Goal: Task Accomplishment & Management: Use online tool/utility

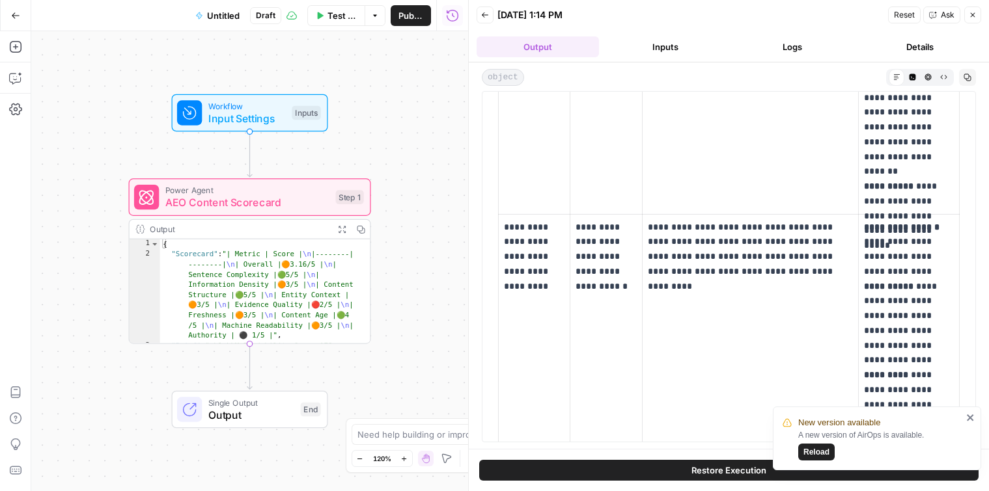
scroll to position [940, 0]
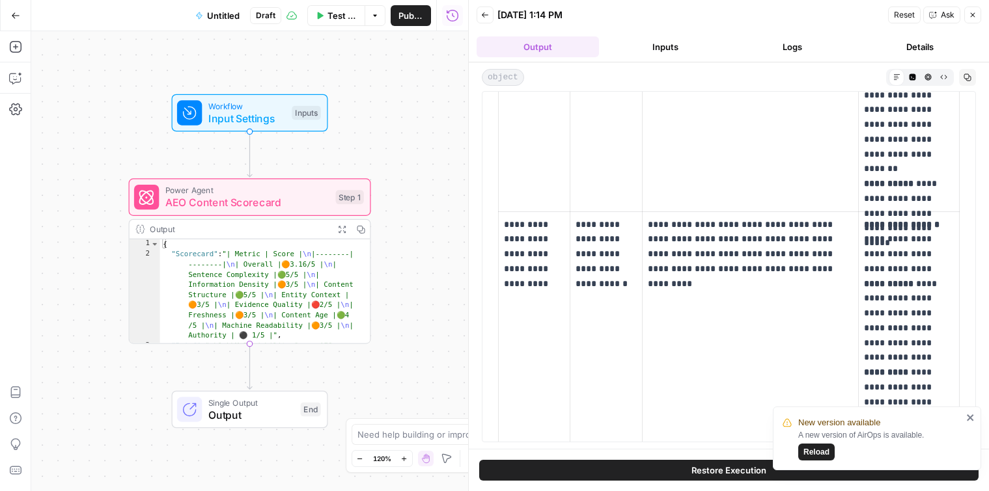
click at [616, 253] on p "**********" at bounding box center [605, 254] width 61 height 74
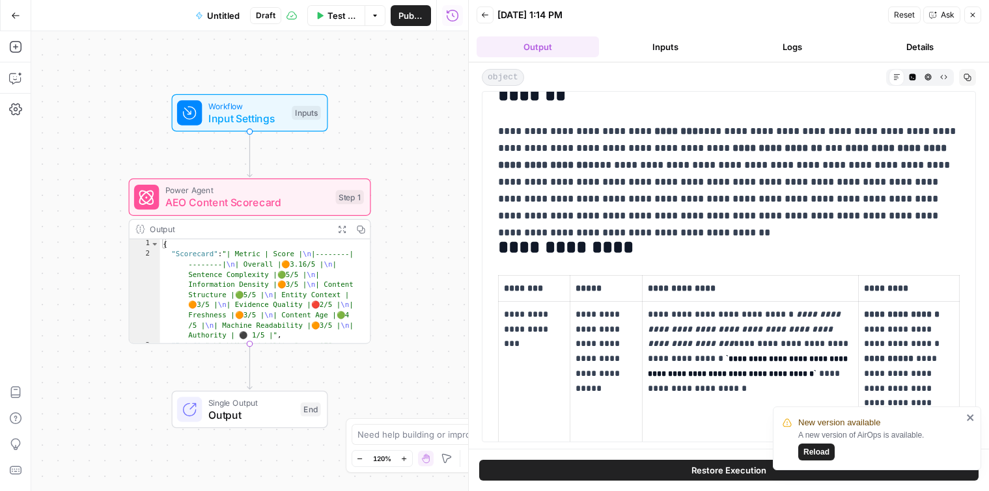
scroll to position [0, 0]
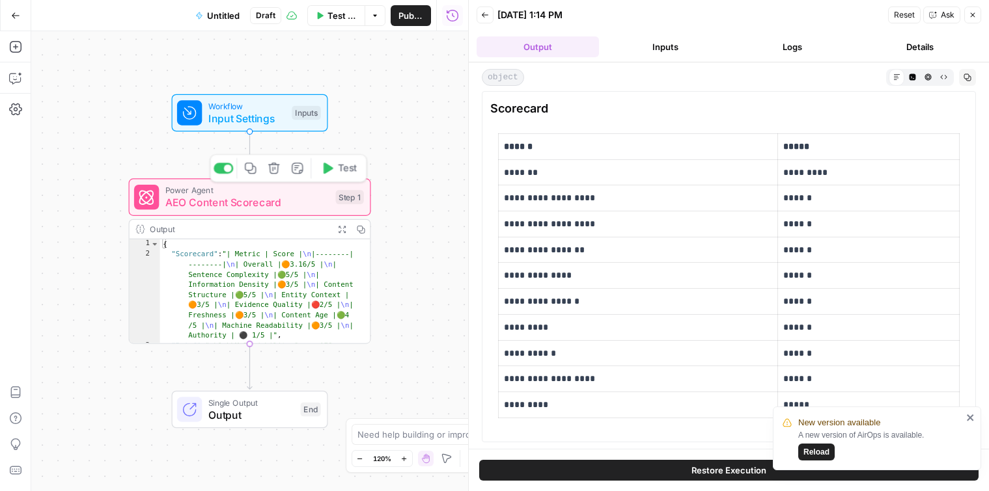
click at [194, 207] on span "AEO Content Scorecard" at bounding box center [247, 203] width 164 height 16
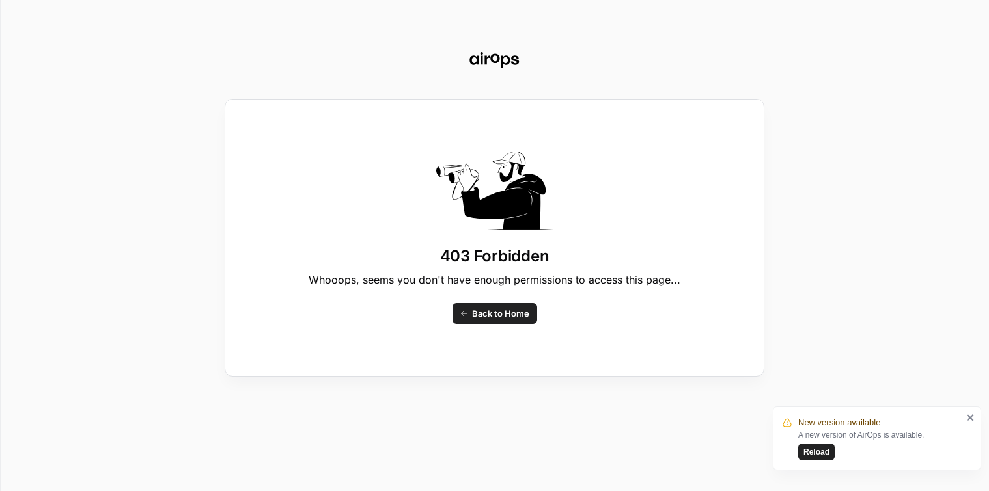
click at [480, 320] on span "Back to Home" at bounding box center [500, 313] width 57 height 13
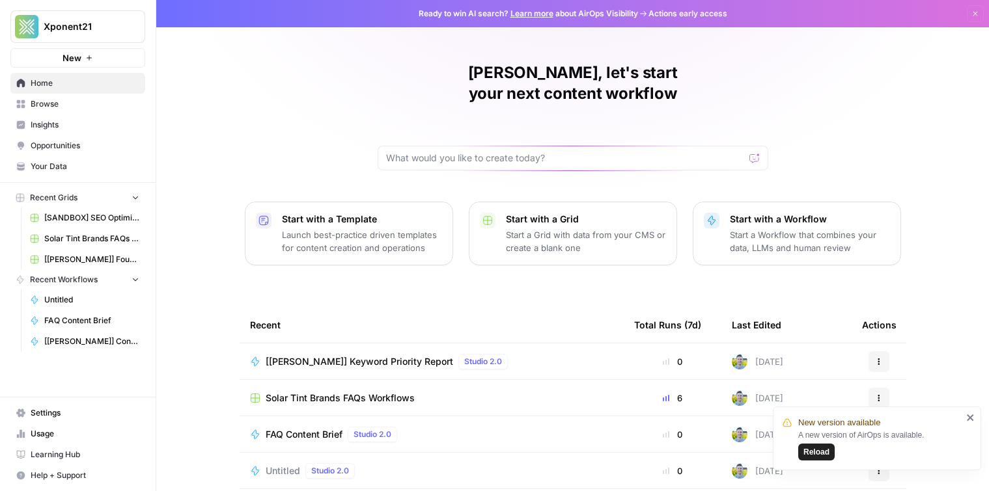
click at [111, 104] on span "Browse" at bounding box center [85, 104] width 109 height 12
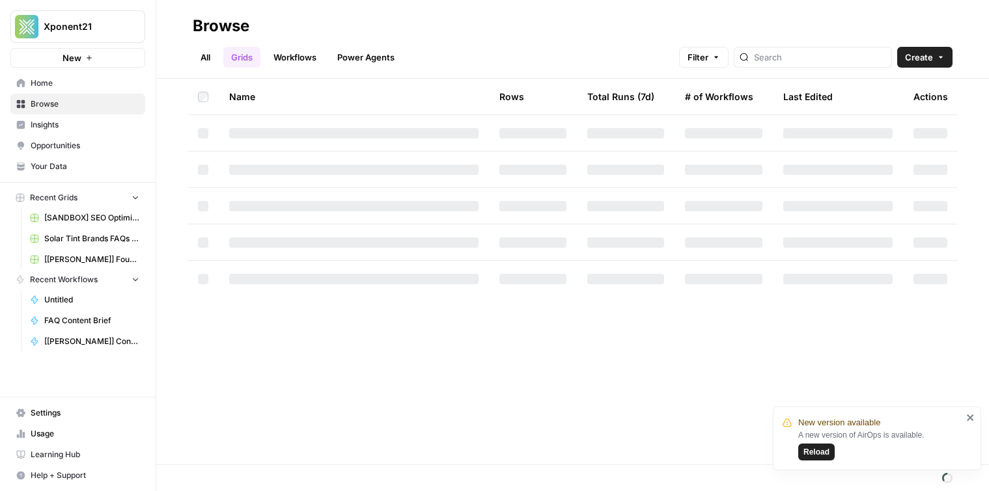
click at [296, 55] on link "Workflows" at bounding box center [295, 57] width 59 height 21
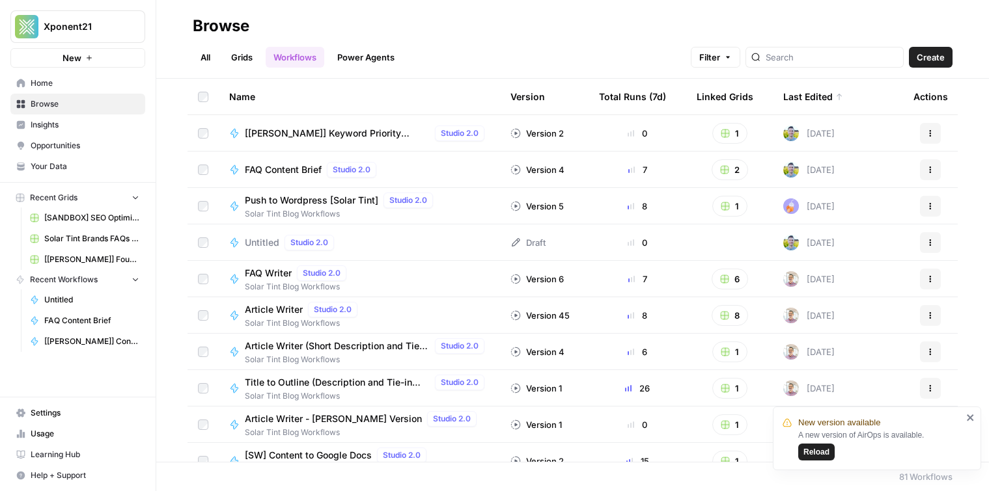
click at [251, 55] on link "Grids" at bounding box center [241, 57] width 37 height 21
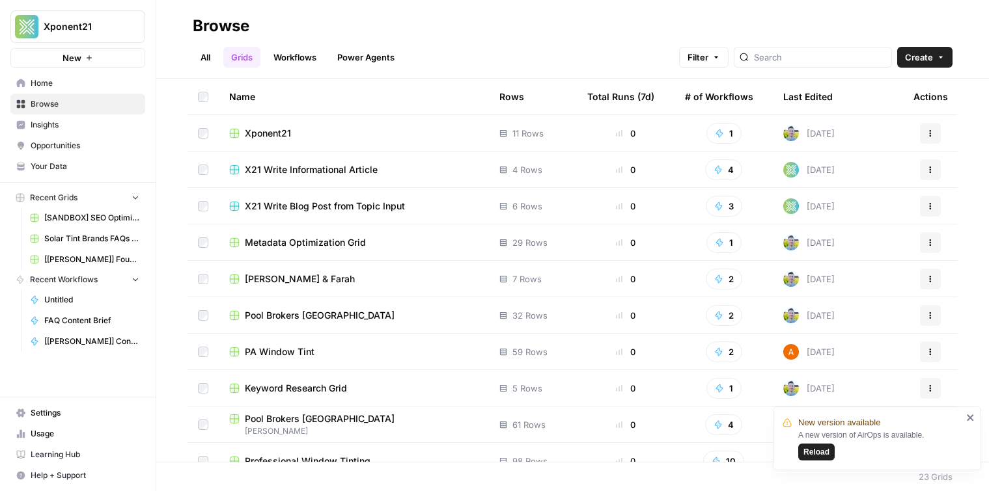
click at [208, 53] on link "All" at bounding box center [205, 57] width 25 height 21
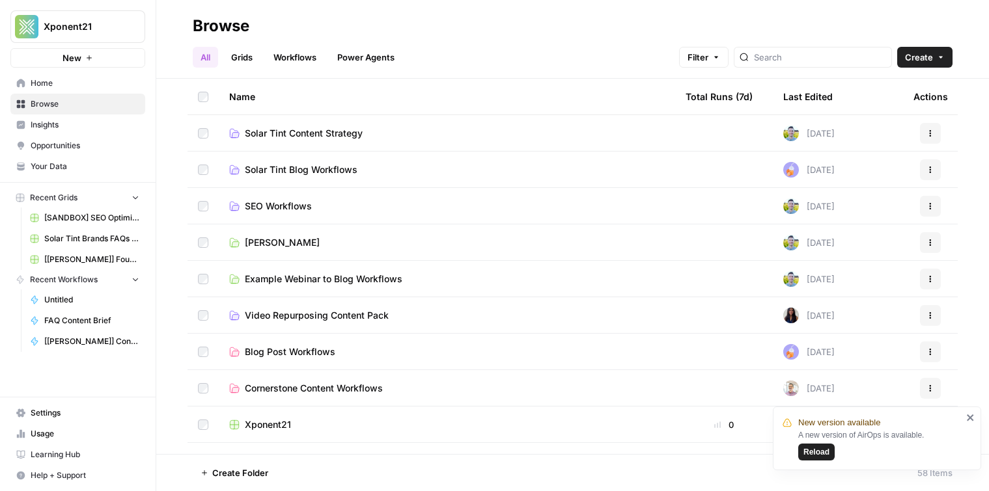
click at [312, 57] on link "Workflows" at bounding box center [295, 57] width 59 height 21
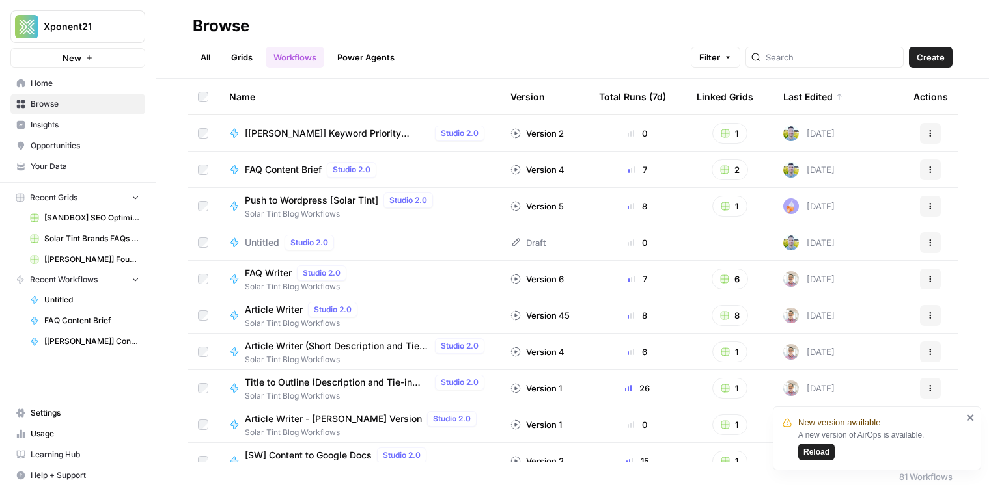
click at [263, 241] on span "Untitled" at bounding box center [262, 242] width 35 height 13
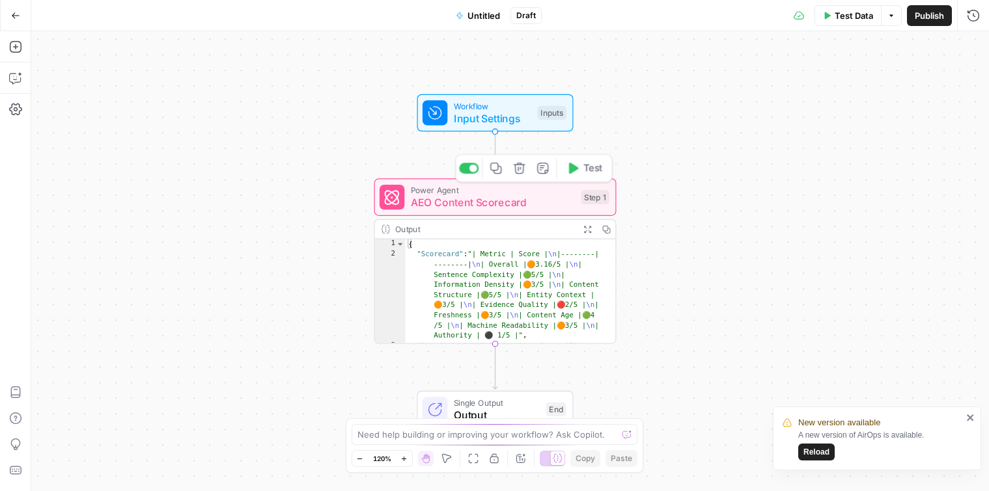
click at [508, 203] on span "AEO Content Scorecard" at bounding box center [493, 203] width 164 height 16
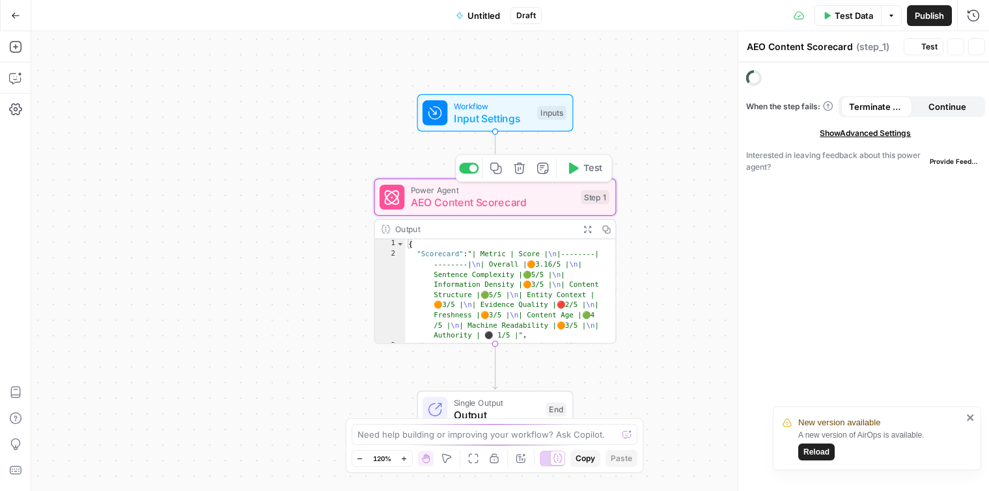
click at [508, 203] on span "AEO Content Scorecard" at bounding box center [493, 203] width 164 height 16
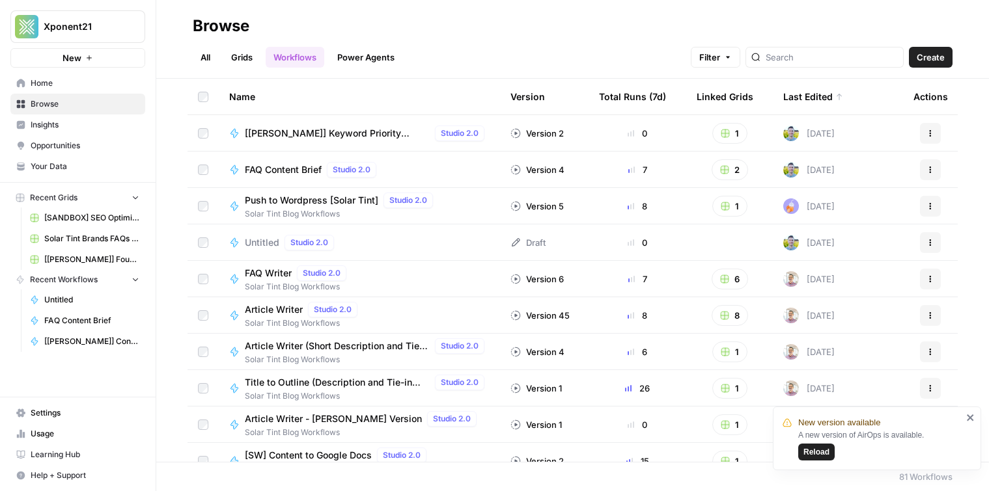
click at [391, 246] on div "Untitled Studio 2.0" at bounding box center [359, 243] width 260 height 16
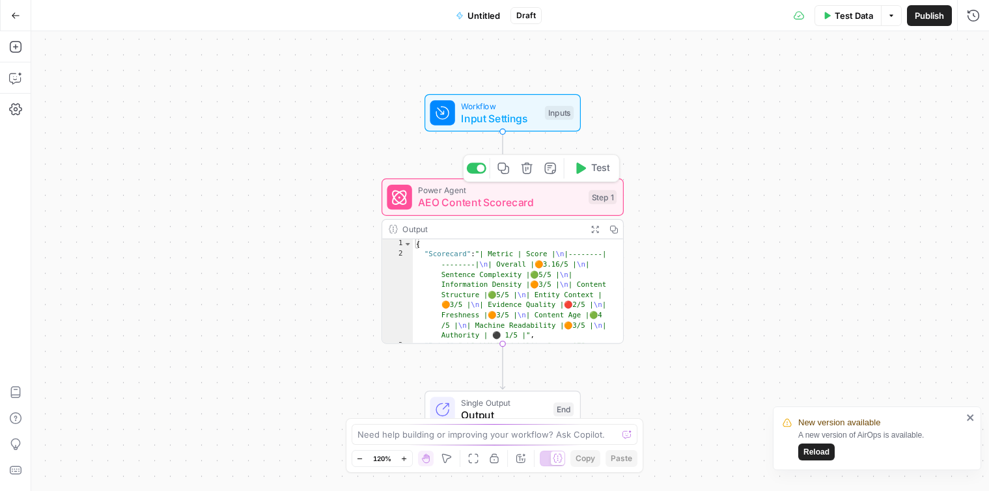
click at [546, 193] on span "Power Agent" at bounding box center [500, 190] width 164 height 12
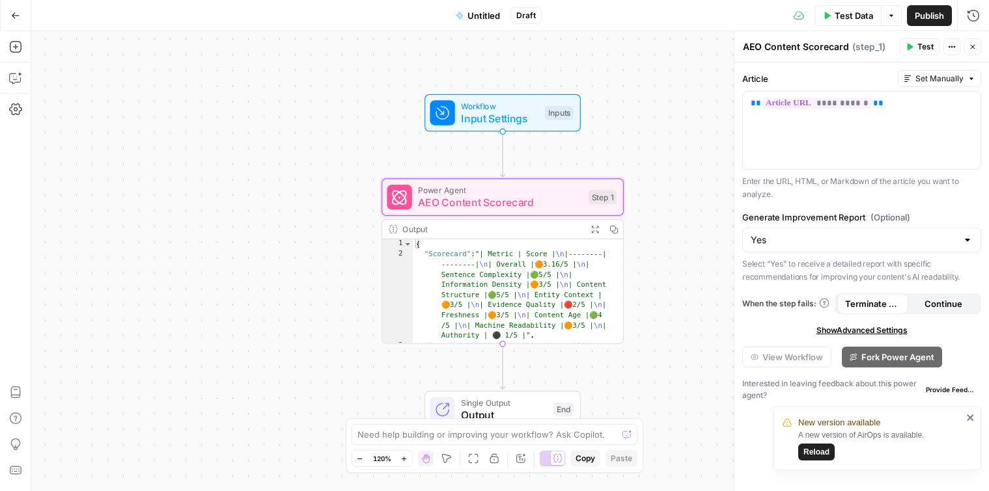
click at [491, 16] on span "Untitled" at bounding box center [483, 15] width 33 height 13
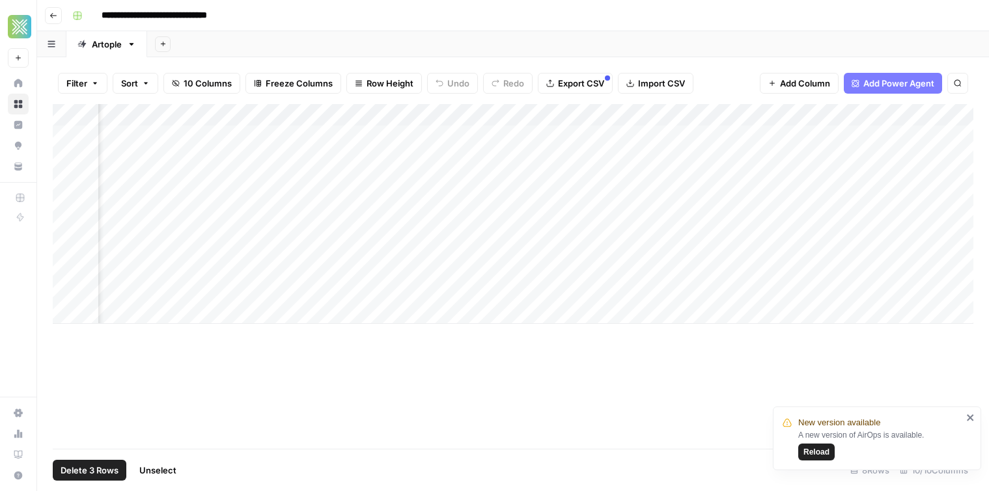
scroll to position [0, 303]
click at [822, 458] on span "Reload" at bounding box center [816, 453] width 26 height 12
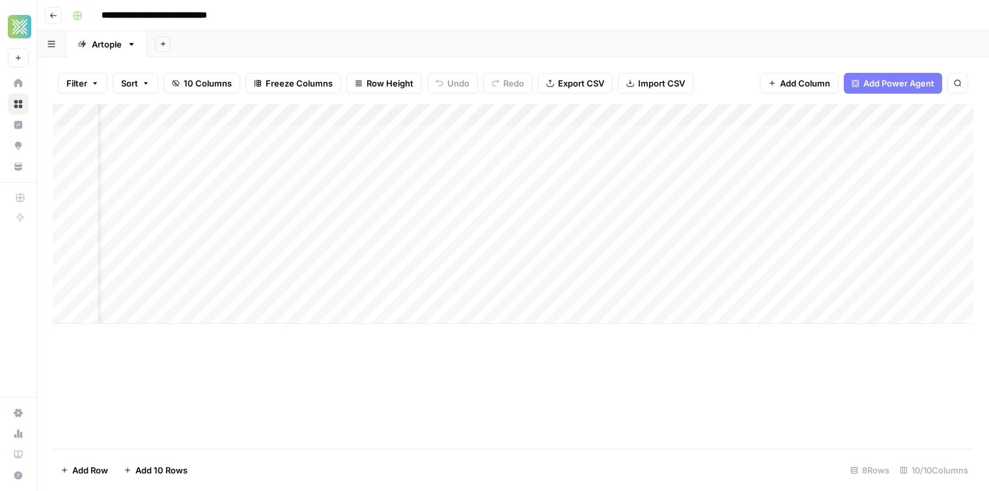
scroll to position [0, 53]
click at [599, 136] on div "Add Column" at bounding box center [513, 214] width 920 height 220
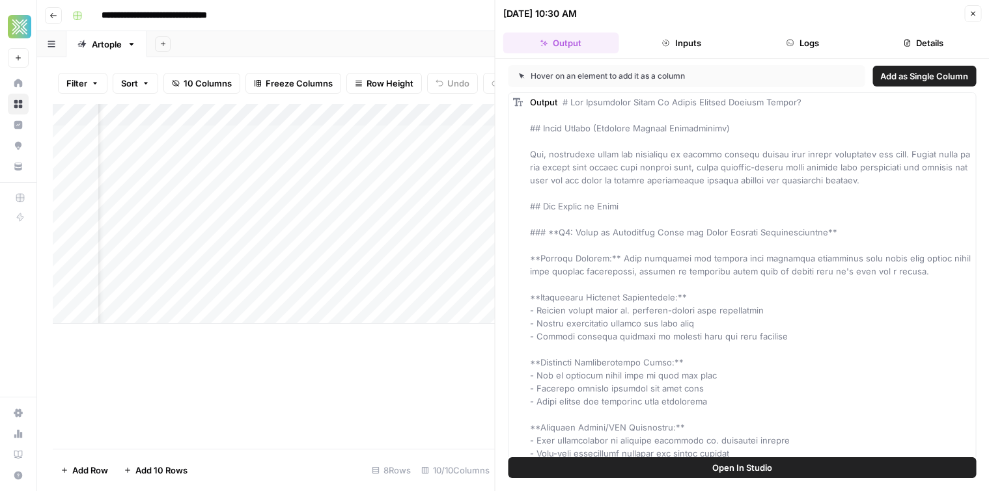
click at [399, 21] on div "**********" at bounding box center [521, 15] width 909 height 21
click at [971, 10] on icon "button" at bounding box center [973, 14] width 8 height 8
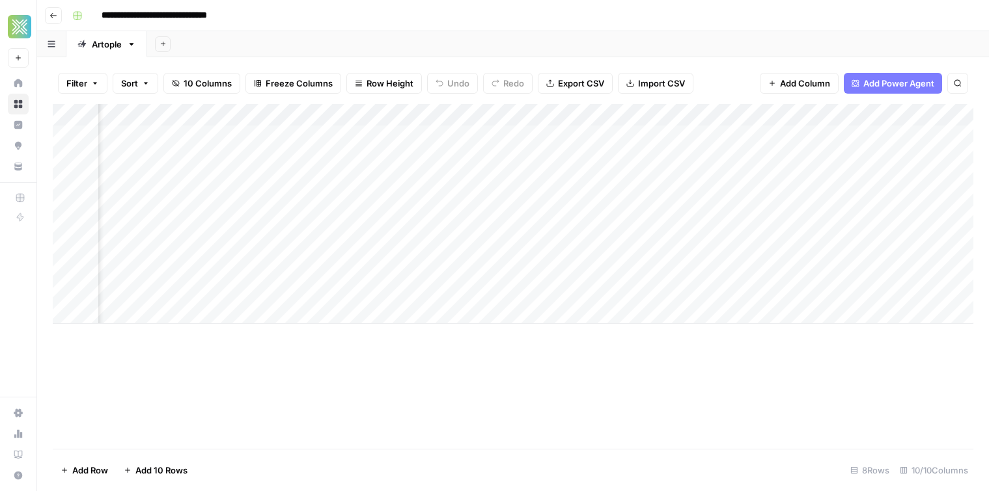
scroll to position [0, 122]
click at [660, 137] on div "Add Column" at bounding box center [513, 214] width 920 height 220
click at [666, 136] on div "Add Column" at bounding box center [513, 214] width 920 height 220
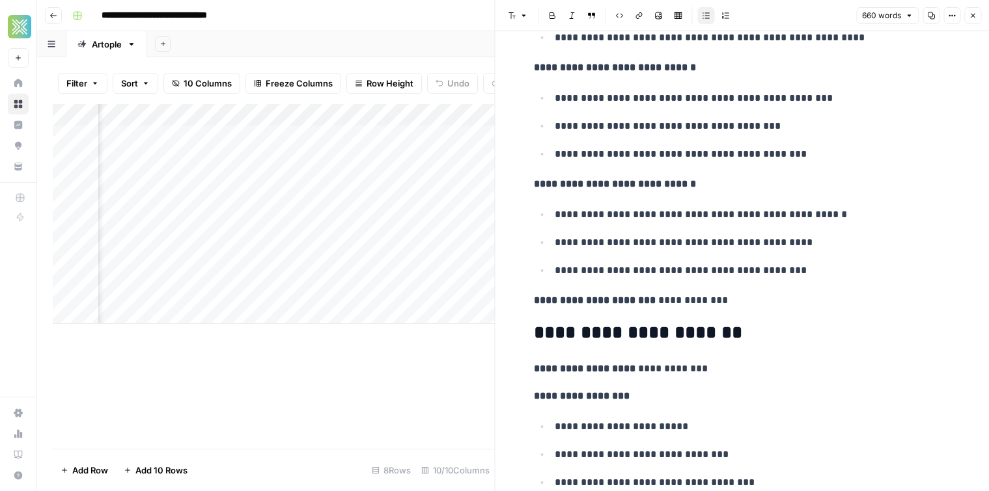
scroll to position [1086, 0]
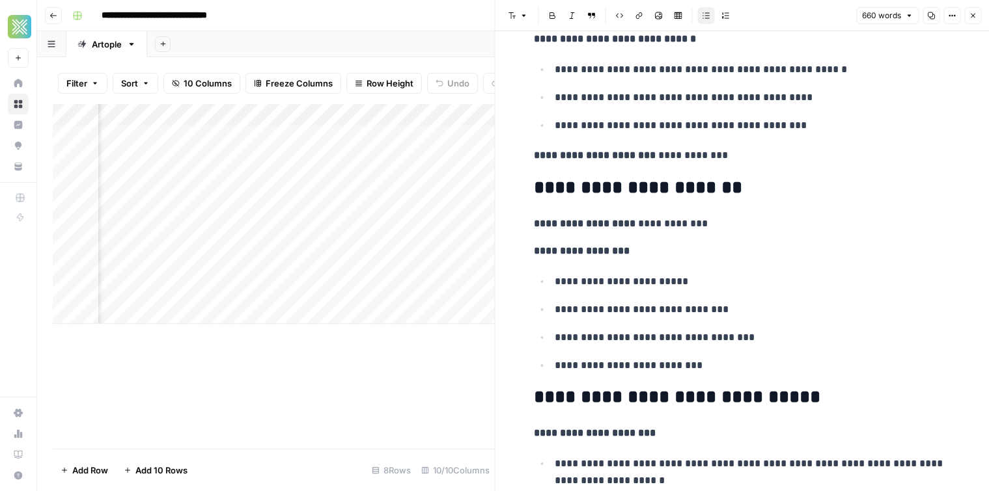
click at [976, 17] on button "Close" at bounding box center [972, 15] width 17 height 17
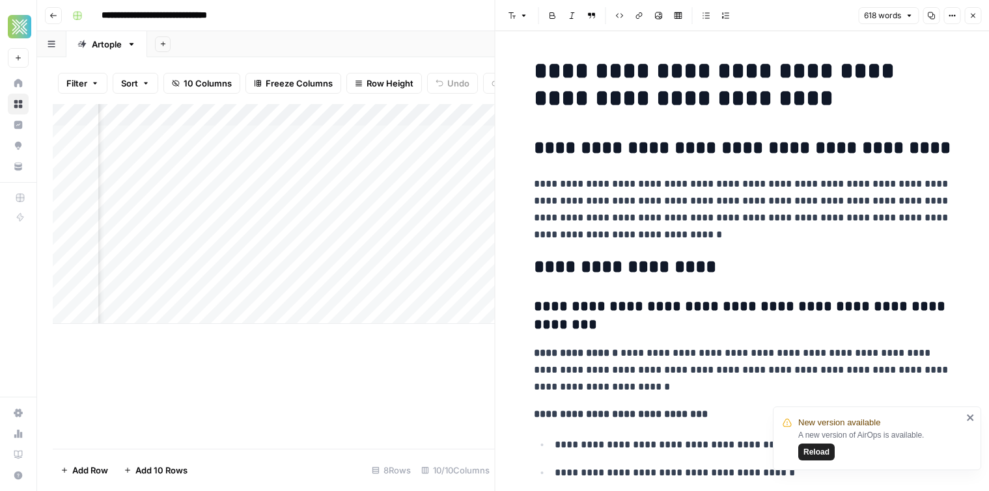
scroll to position [0, 249]
click at [973, 13] on icon "button" at bounding box center [973, 16] width 8 height 8
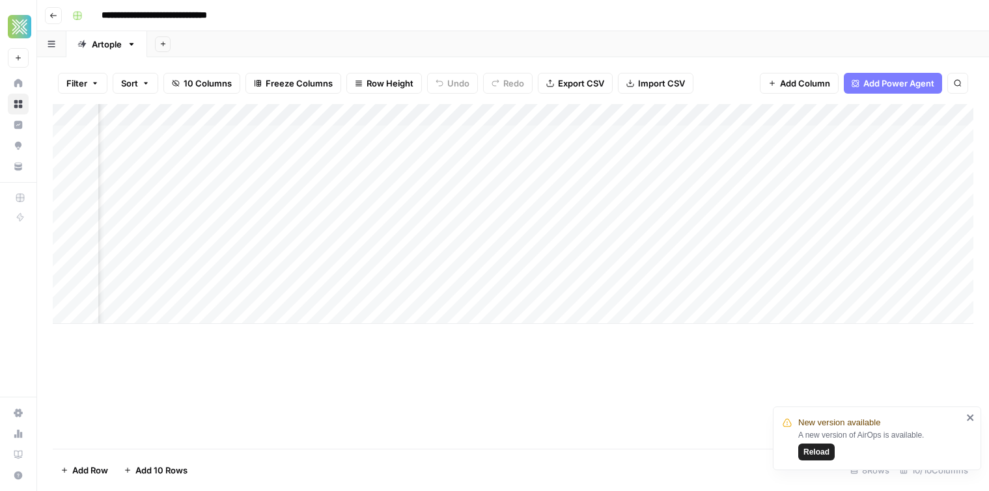
scroll to position [0, 508]
click at [511, 135] on div "Add Column" at bounding box center [513, 214] width 920 height 220
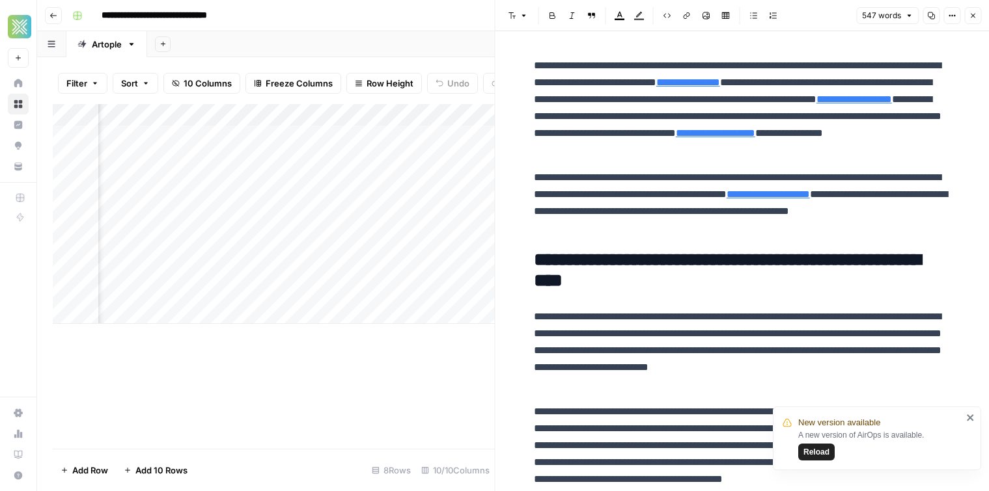
click at [969, 8] on button "Close" at bounding box center [972, 15] width 17 height 17
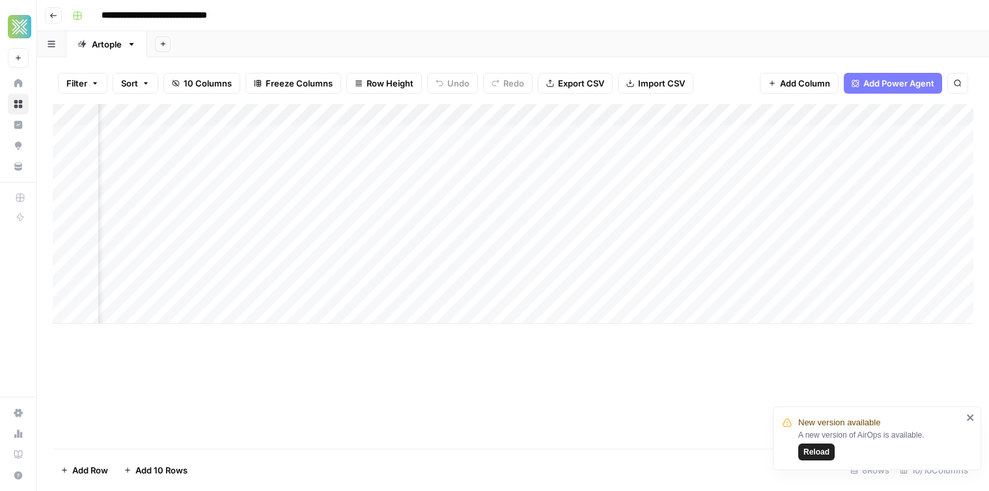
click at [517, 136] on div "Add Column" at bounding box center [513, 214] width 920 height 220
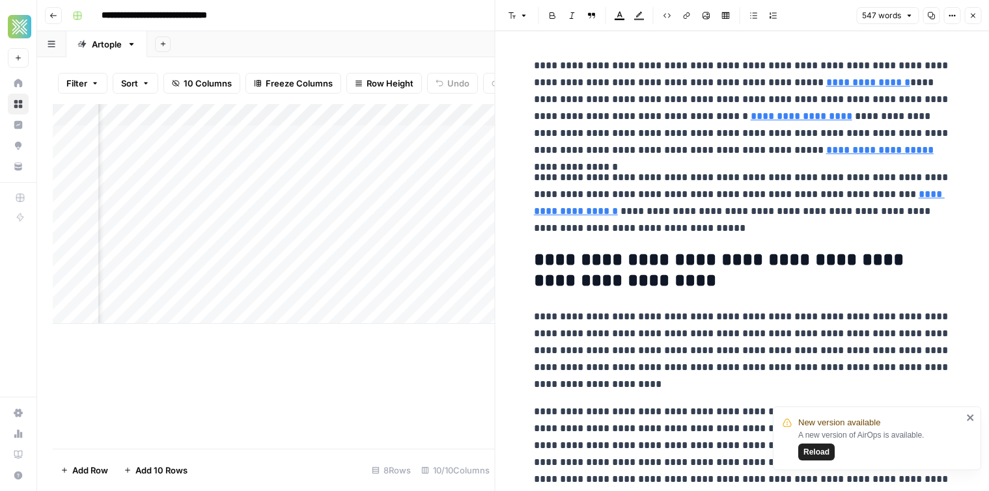
click at [383, 139] on div "Add Column" at bounding box center [274, 214] width 442 height 220
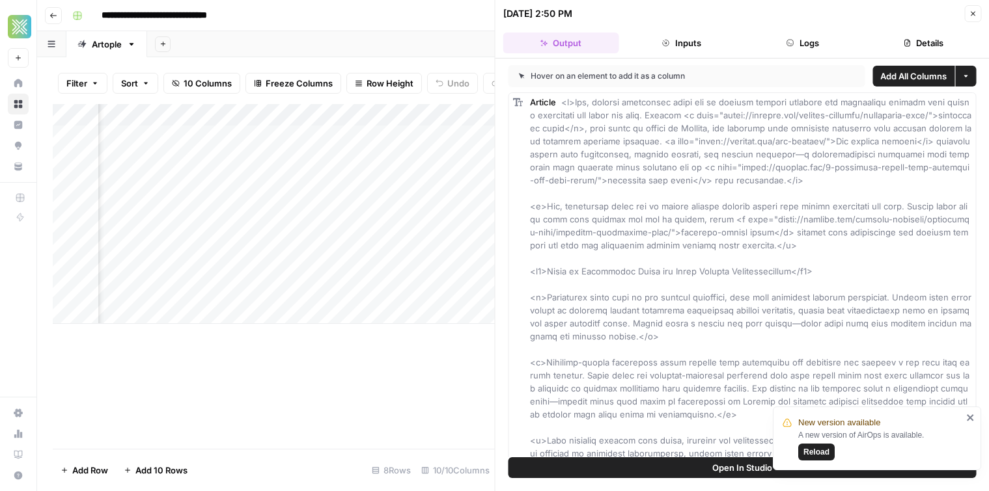
click at [688, 32] on header "09/29/25 at 2:50 PM Close Output Inputs Logs Details" at bounding box center [742, 29] width 494 height 59
click at [685, 40] on button "Inputs" at bounding box center [682, 43] width 116 height 21
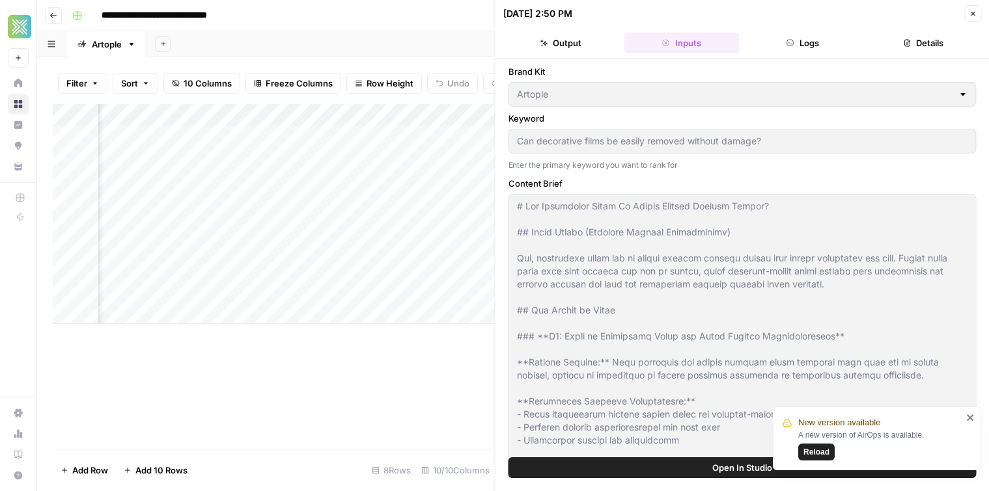
click at [772, 39] on button "Logs" at bounding box center [803, 43] width 116 height 21
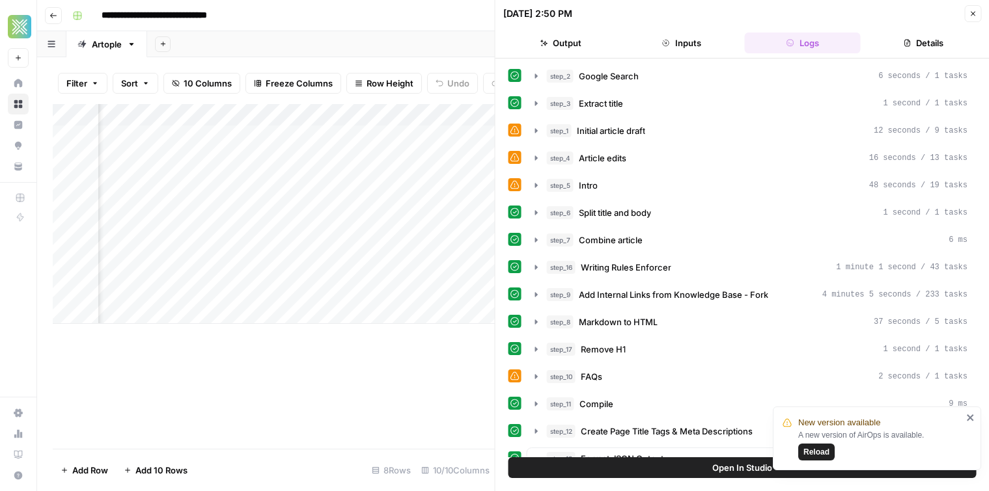
click at [557, 52] on button "Output" at bounding box center [561, 43] width 116 height 21
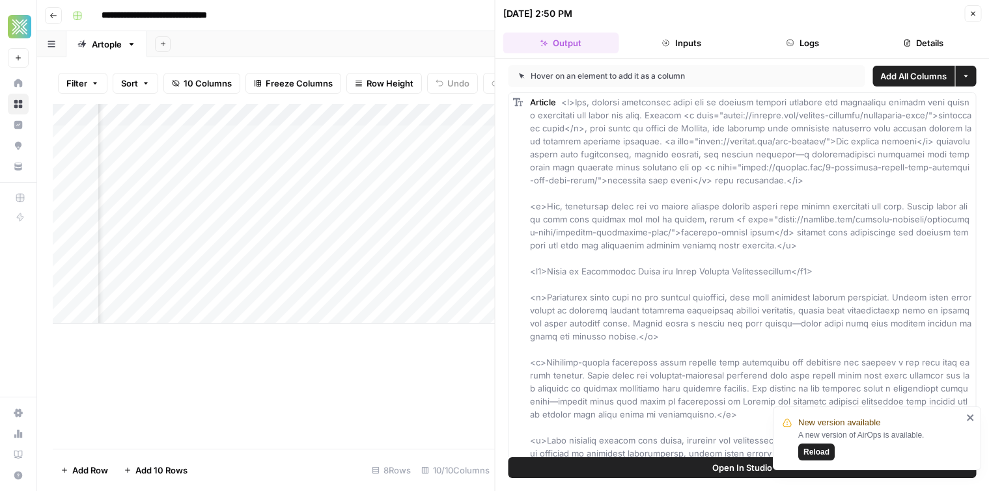
click at [927, 39] on button "Details" at bounding box center [923, 43] width 116 height 21
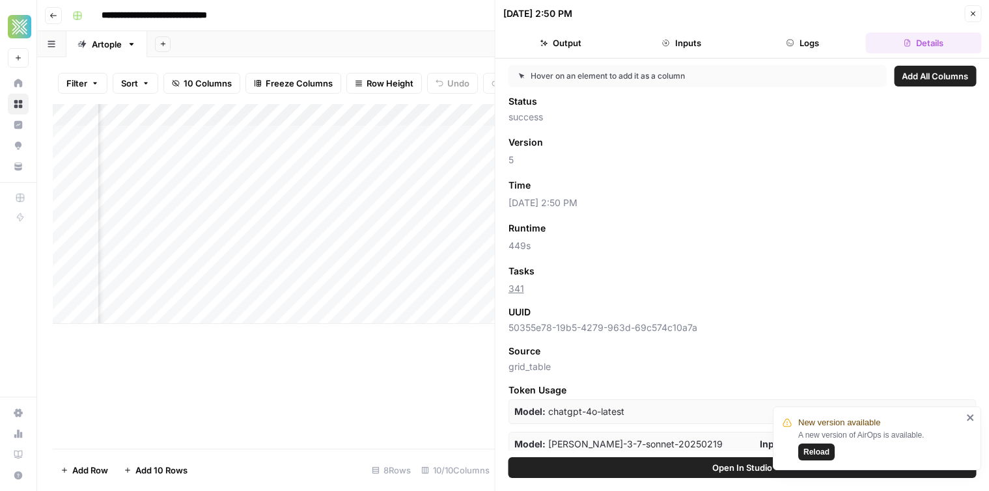
click at [825, 42] on button "Logs" at bounding box center [803, 43] width 116 height 21
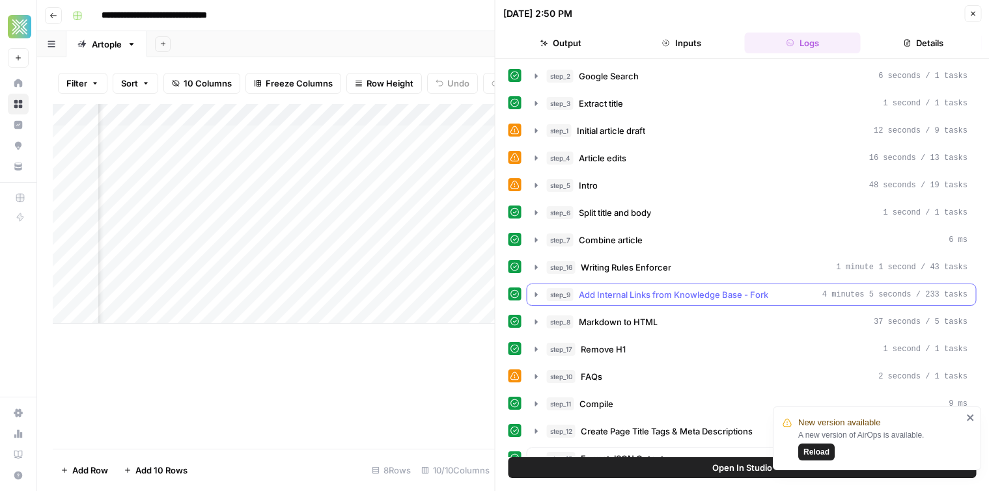
scroll to position [345, 0]
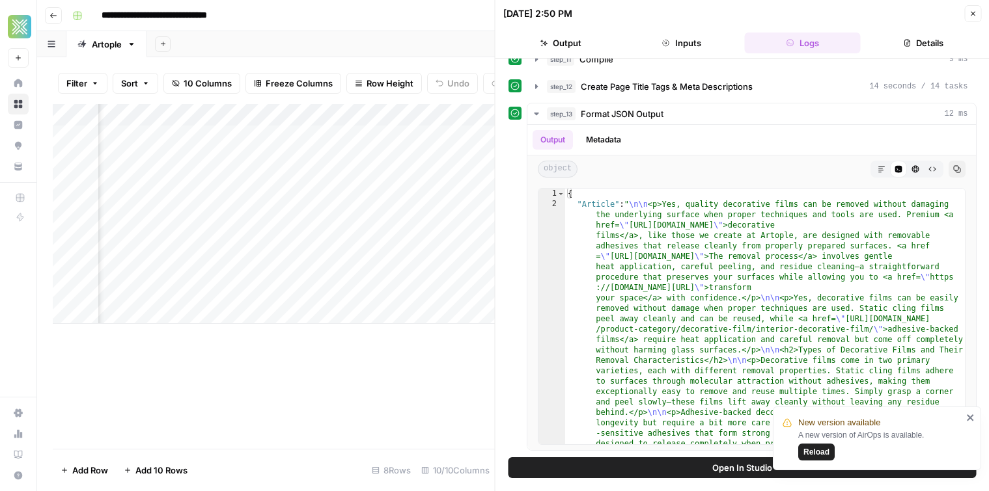
click at [691, 40] on button "Inputs" at bounding box center [682, 43] width 116 height 21
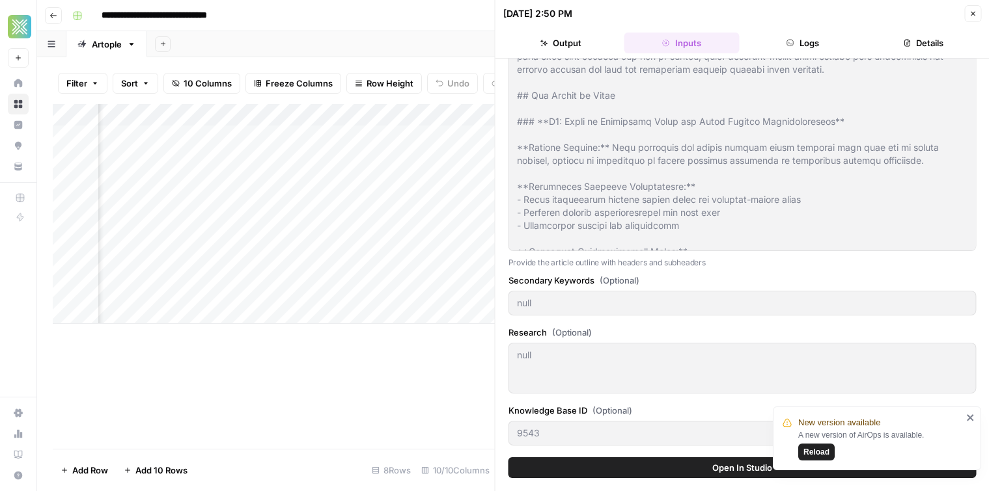
click at [573, 44] on button "Output" at bounding box center [561, 43] width 116 height 21
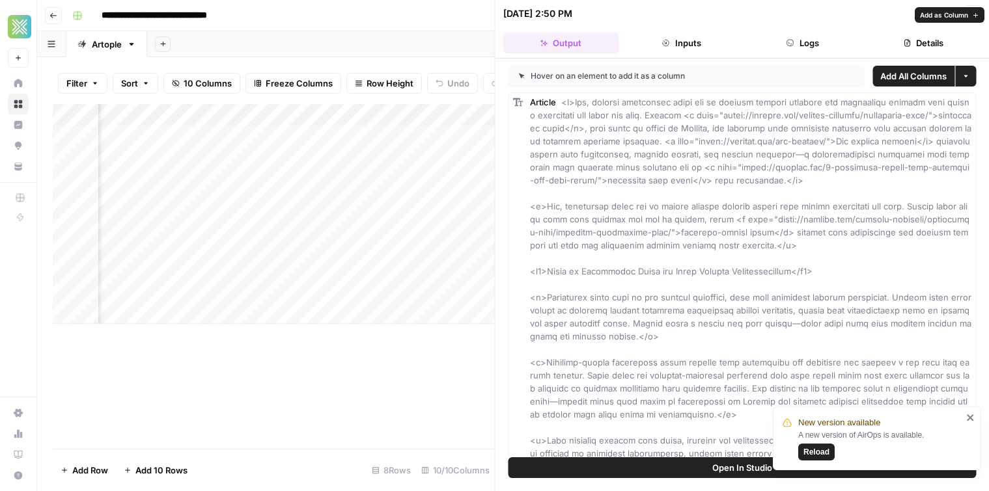
scroll to position [506, 0]
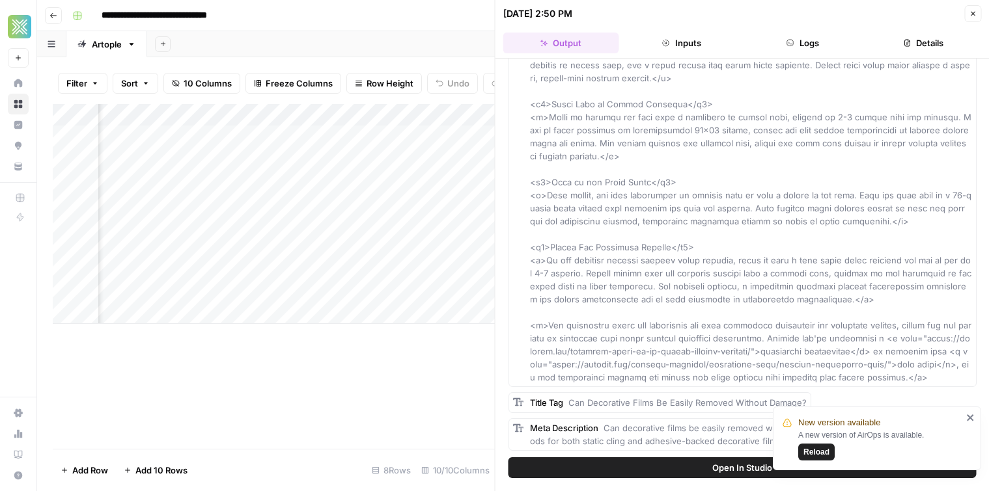
click at [971, 413] on icon "close" at bounding box center [970, 418] width 9 height 10
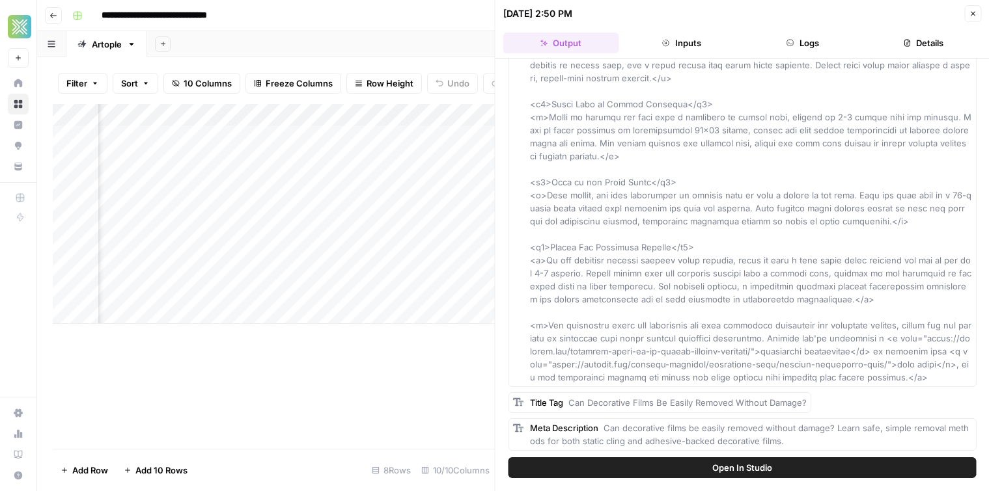
scroll to position [0, 0]
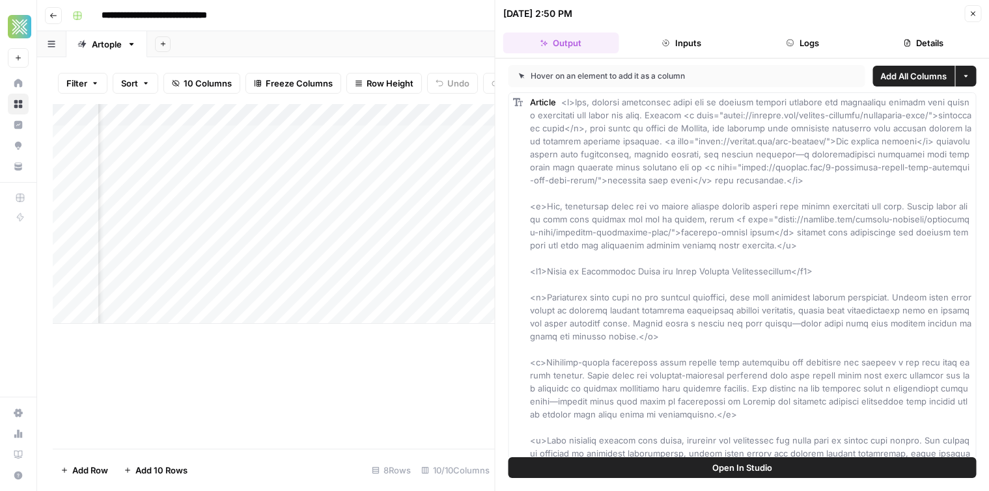
click at [921, 42] on button "Details" at bounding box center [923, 43] width 116 height 21
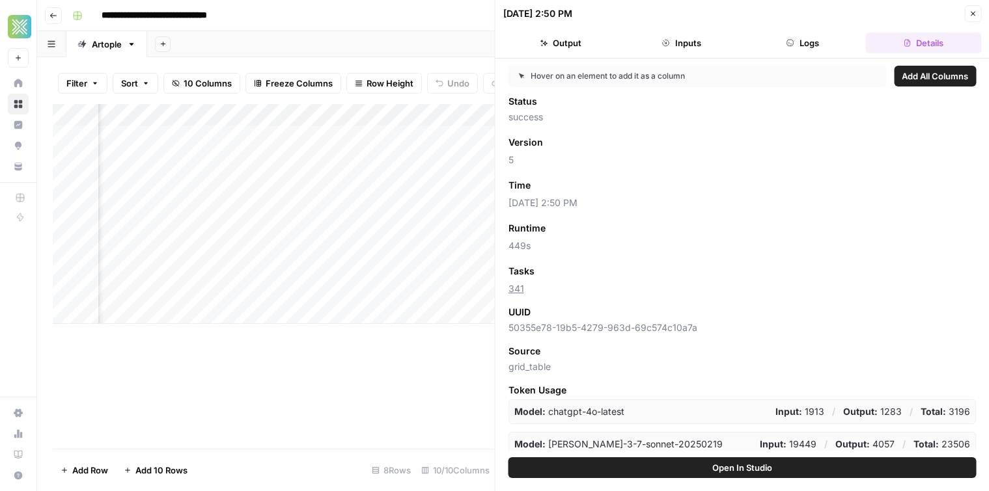
click at [372, 21] on div "**********" at bounding box center [521, 15] width 909 height 21
click at [222, 137] on div "Add Column" at bounding box center [274, 214] width 442 height 220
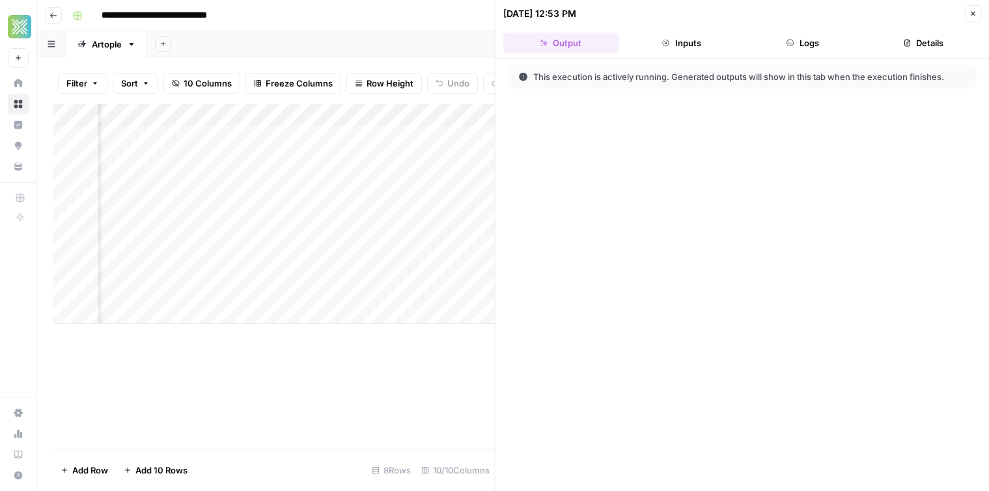
scroll to position [0, 214]
click at [969, 11] on icon "button" at bounding box center [973, 14] width 8 height 8
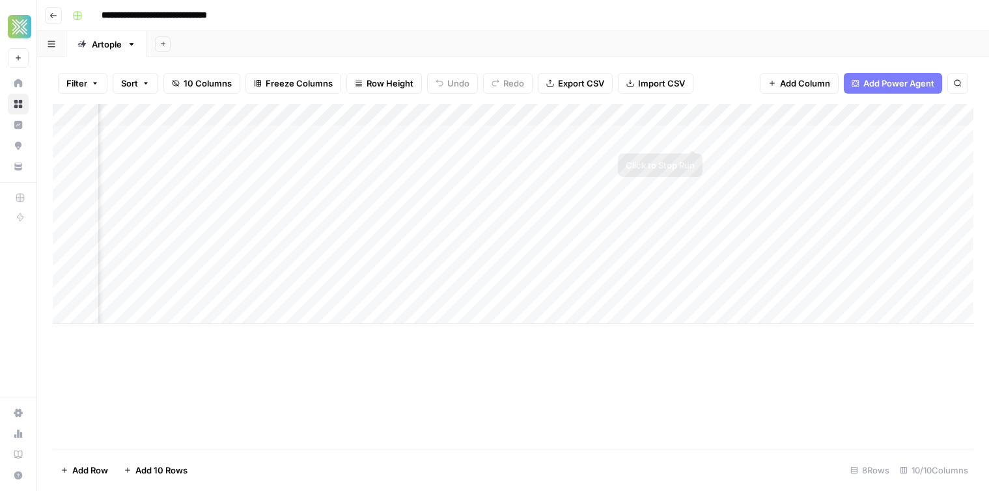
click at [694, 135] on div "Add Column" at bounding box center [513, 214] width 920 height 220
click at [443, 117] on div "Add Column" at bounding box center [513, 214] width 920 height 220
click at [348, 25] on header "**********" at bounding box center [513, 15] width 952 height 31
click at [808, 85] on span "Add Column" at bounding box center [805, 83] width 50 height 13
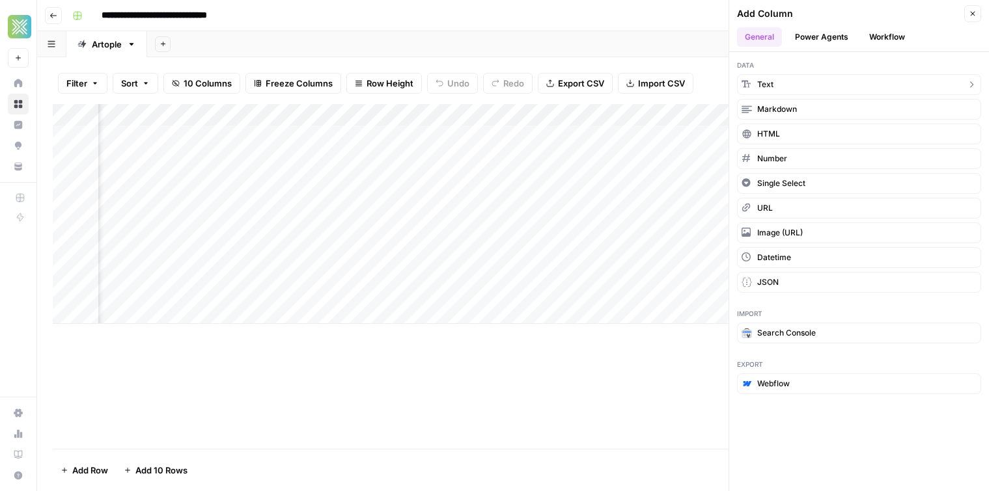
click at [782, 84] on button "Text" at bounding box center [859, 84] width 244 height 21
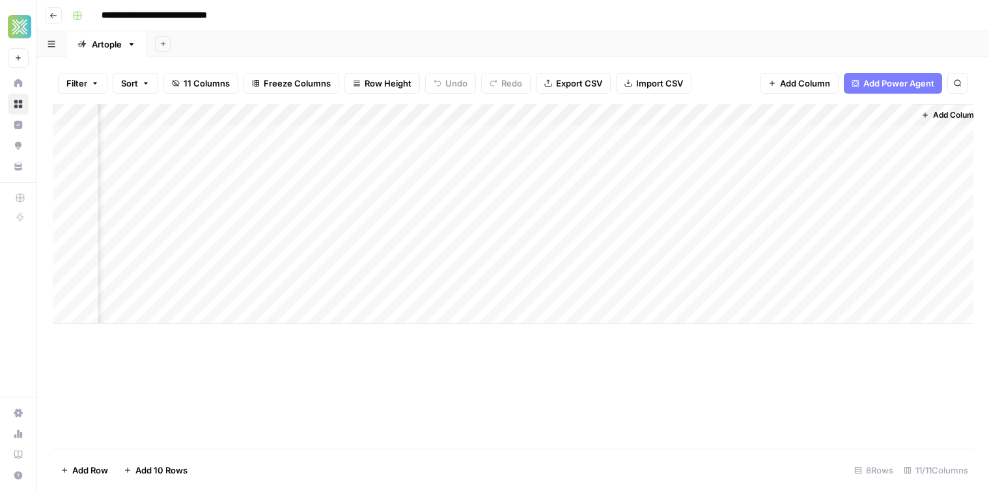
scroll to position [0, 792]
click at [922, 115] on span "Add Column" at bounding box center [943, 115] width 46 height 12
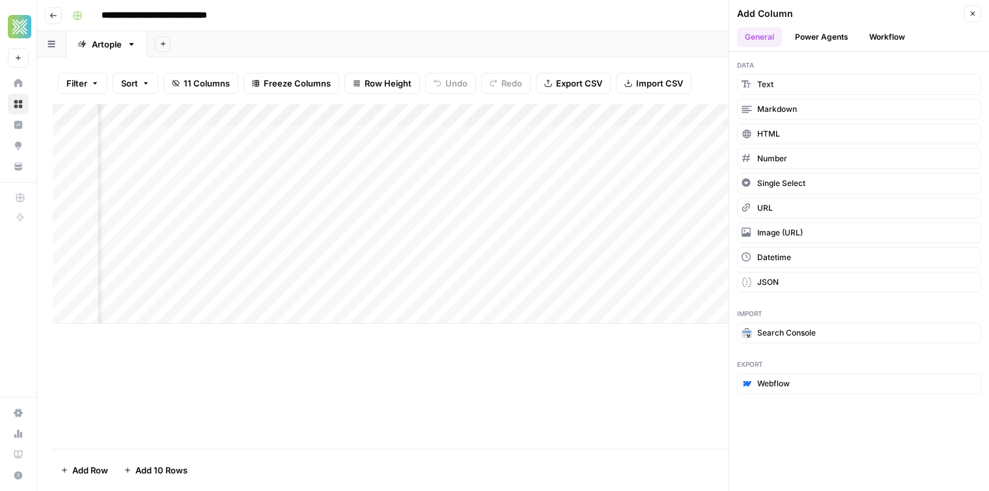
click at [687, 21] on div "**********" at bounding box center [521, 15] width 909 height 21
click at [963, 14] on div "Add Column Close" at bounding box center [859, 13] width 244 height 17
click at [965, 14] on button "Close" at bounding box center [972, 13] width 17 height 17
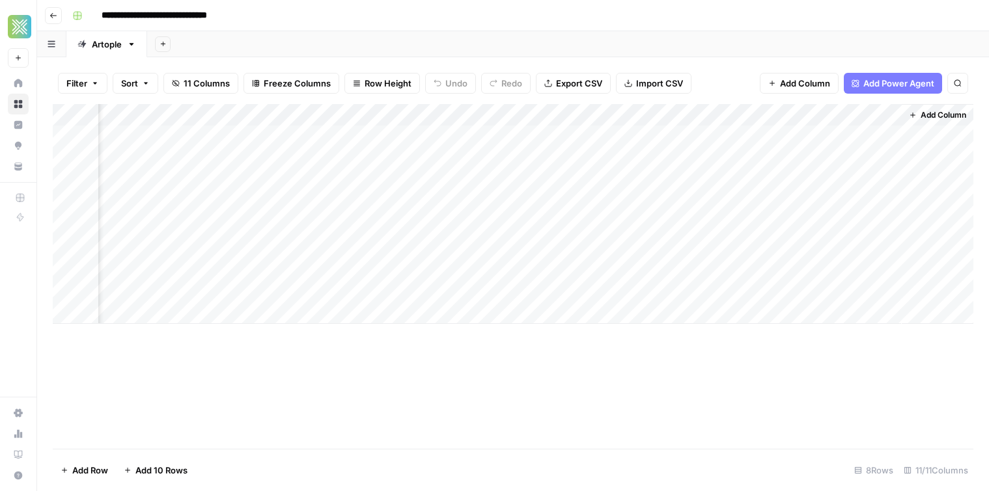
click at [793, 126] on div "Add Column" at bounding box center [513, 214] width 920 height 220
click at [798, 119] on div "Add Column" at bounding box center [513, 214] width 920 height 220
drag, startPoint x: 806, startPoint y: 115, endPoint x: 215, endPoint y: 114, distance: 590.4
click at [215, 114] on body "**********" at bounding box center [494, 245] width 989 height 491
drag, startPoint x: 790, startPoint y: 115, endPoint x: 832, endPoint y: 100, distance: 44.9
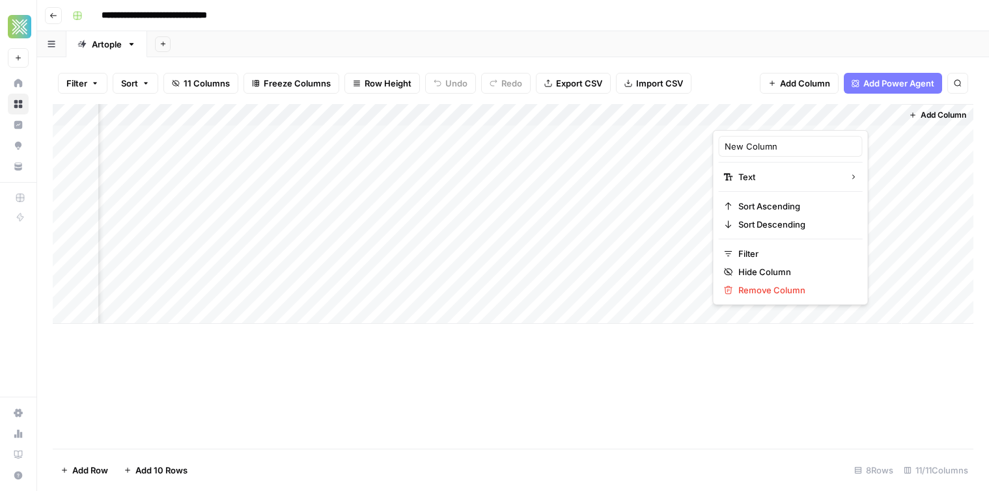
click at [832, 100] on body "**********" at bounding box center [494, 245] width 989 height 491
click at [839, 105] on div at bounding box center [807, 117] width 188 height 26
click at [820, 21] on div "**********" at bounding box center [521, 15] width 909 height 21
drag, startPoint x: 820, startPoint y: 120, endPoint x: 232, endPoint y: 163, distance: 588.7
click at [232, 163] on div "Add Column" at bounding box center [513, 214] width 920 height 220
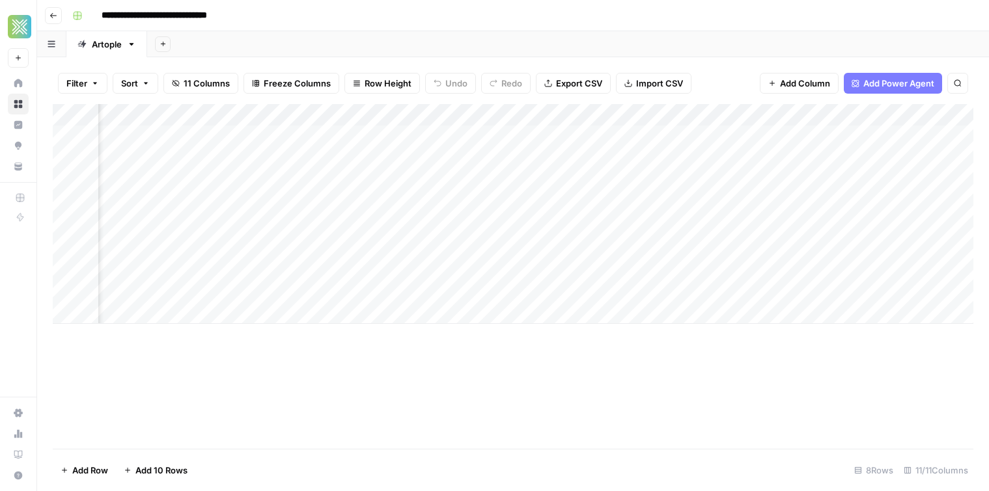
scroll to position [0, 356]
drag, startPoint x: 632, startPoint y: 112, endPoint x: 244, endPoint y: 118, distance: 388.0
click at [244, 118] on div "Add Column" at bounding box center [513, 214] width 920 height 220
click at [511, 119] on div "Add Column" at bounding box center [513, 214] width 920 height 220
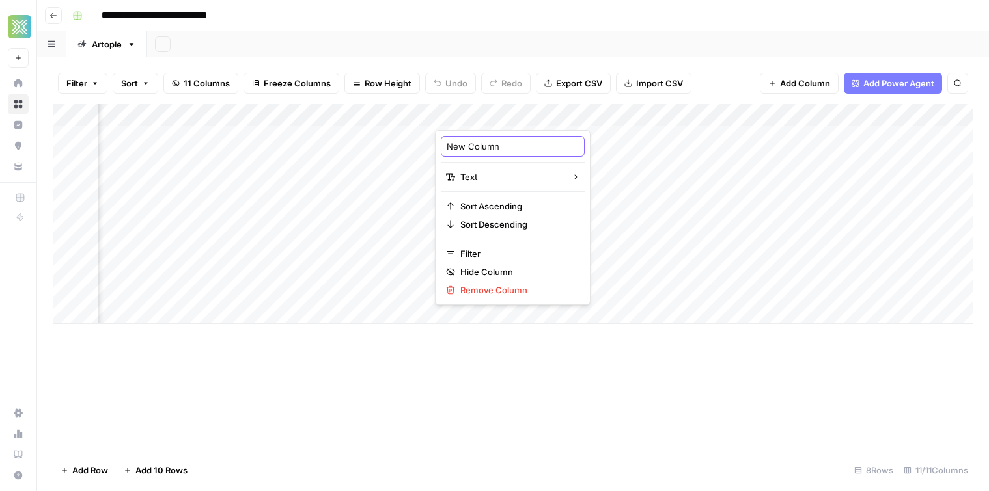
click at [469, 144] on input "New Column" at bounding box center [513, 146] width 132 height 13
type input "Reference URL"
click at [499, 12] on div "**********" at bounding box center [521, 15] width 909 height 21
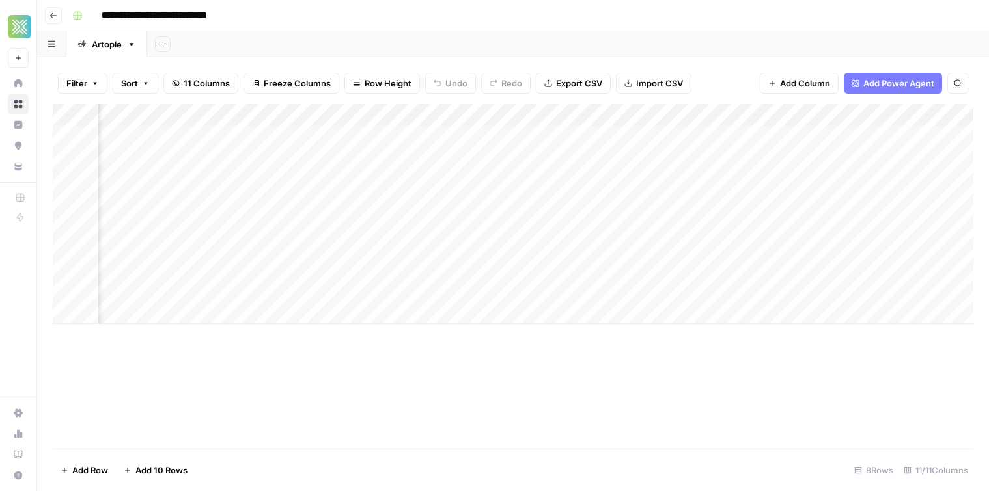
click at [497, 143] on div "Add Column" at bounding box center [513, 214] width 920 height 220
click at [348, 135] on div "Add Column" at bounding box center [513, 214] width 920 height 220
click at [395, 38] on div "Add Sheet" at bounding box center [568, 44] width 842 height 26
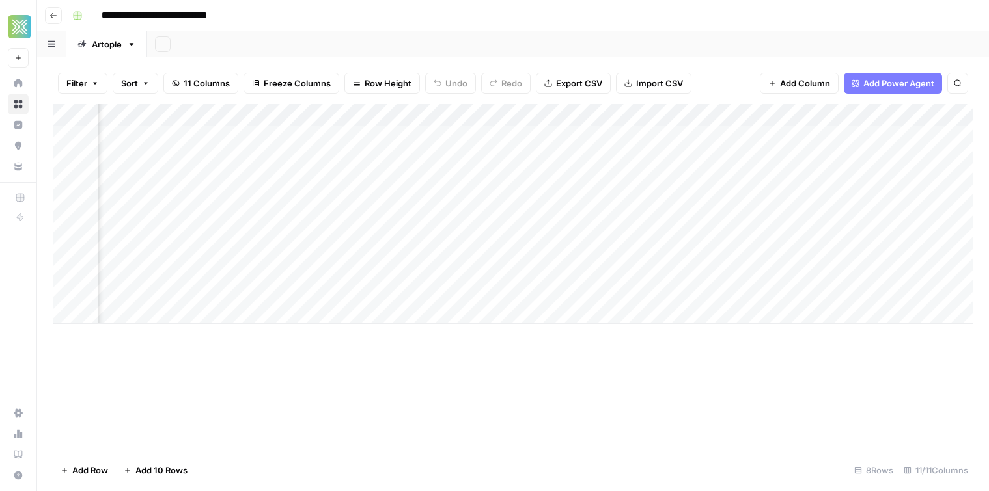
click at [230, 135] on div "Add Column" at bounding box center [513, 214] width 920 height 220
click at [307, 215] on div "Add Column" at bounding box center [513, 214] width 920 height 220
click at [236, 158] on div "Add Column" at bounding box center [513, 214] width 920 height 220
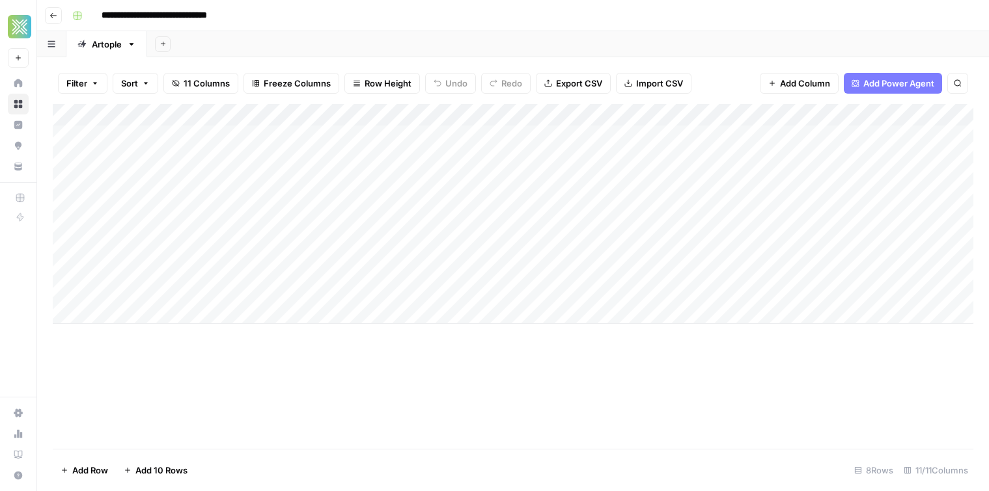
click at [245, 178] on div "Add Column" at bounding box center [513, 214] width 920 height 220
click at [250, 199] on div "Add Column" at bounding box center [513, 214] width 920 height 220
click at [292, 269] on div "Add Column" at bounding box center [513, 214] width 920 height 220
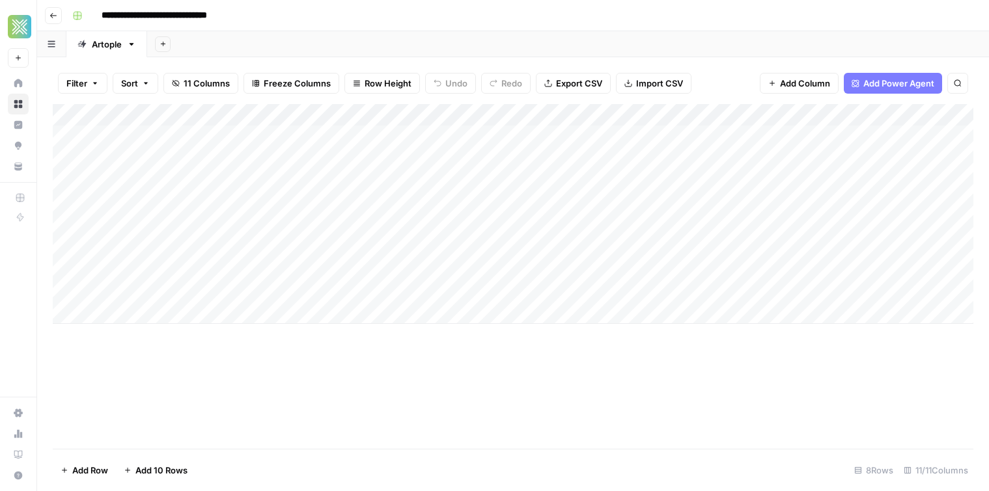
click at [292, 252] on div "Add Column" at bounding box center [513, 214] width 920 height 220
click at [302, 269] on div "Add Column" at bounding box center [513, 214] width 920 height 220
click at [515, 243] on div "Add Column" at bounding box center [513, 214] width 920 height 220
click at [307, 247] on div "Add Column" at bounding box center [513, 214] width 920 height 220
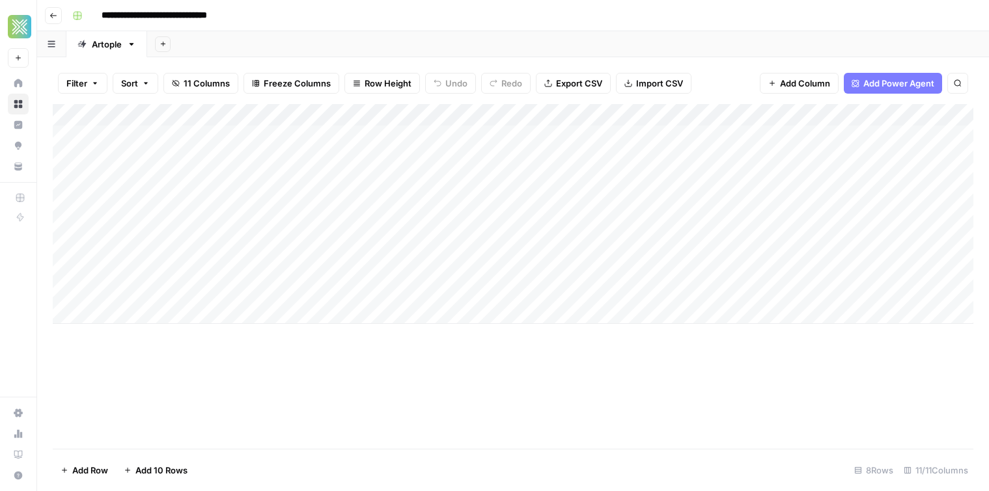
click at [307, 247] on div "Add Column" at bounding box center [513, 214] width 920 height 220
click at [307, 247] on textarea "**********" at bounding box center [244, 248] width 292 height 18
click at [468, 253] on div "Add Column" at bounding box center [513, 214] width 920 height 220
click at [579, 240] on div "Add Column" at bounding box center [513, 214] width 920 height 220
click at [790, 245] on div "Add Column" at bounding box center [513, 214] width 920 height 220
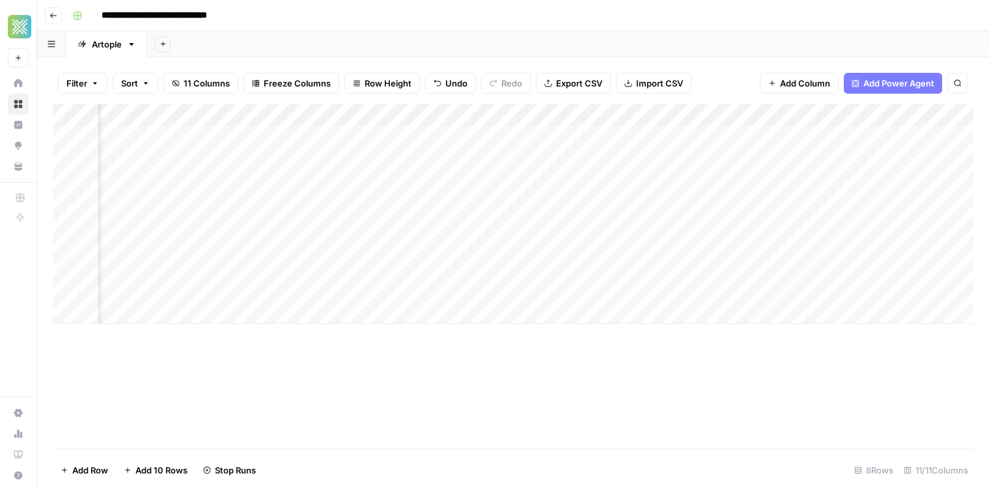
scroll to position [0, 471]
click at [398, 241] on div "Add Column" at bounding box center [513, 214] width 920 height 220
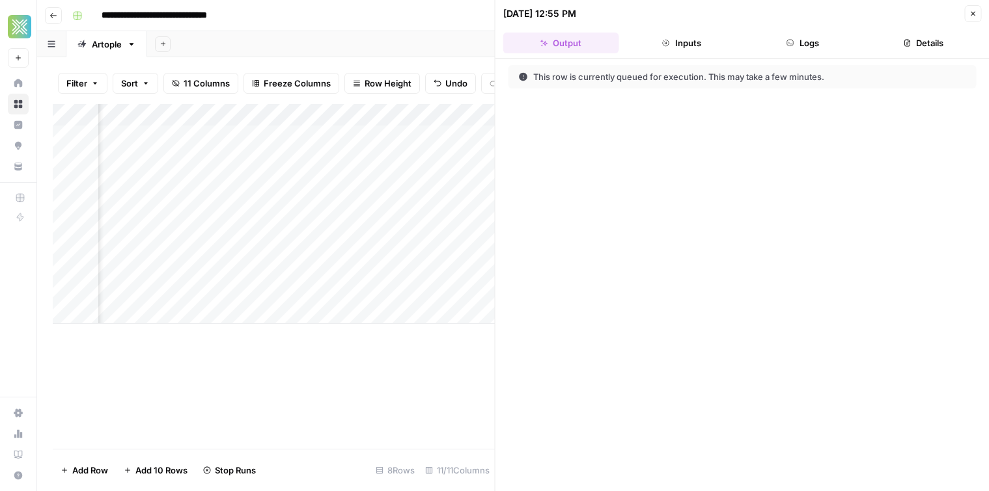
click at [391, 245] on div at bounding box center [334, 247] width 136 height 24
click at [386, 246] on div at bounding box center [334, 247] width 136 height 24
click at [387, 250] on div at bounding box center [334, 247] width 136 height 24
click at [975, 19] on button "Close" at bounding box center [972, 13] width 17 height 17
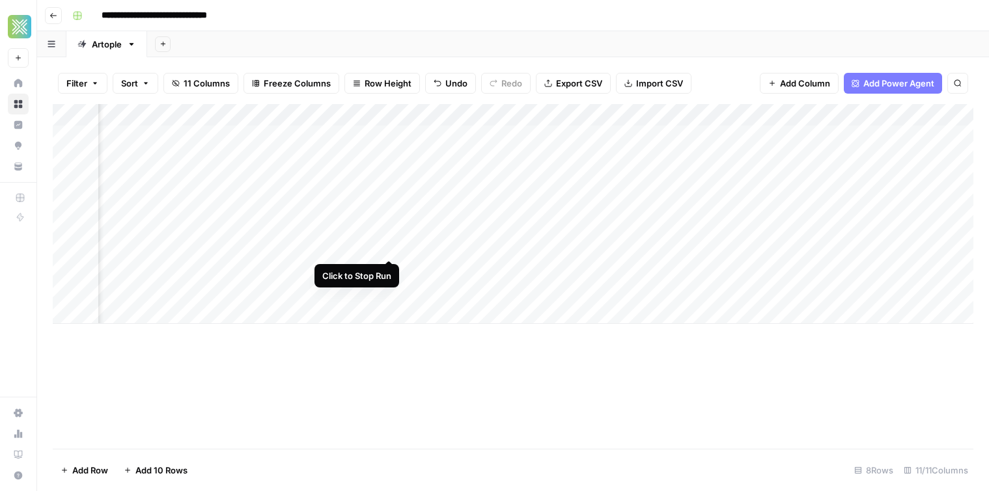
click at [389, 247] on div "Add Column" at bounding box center [513, 214] width 920 height 220
click at [374, 117] on div "Add Column" at bounding box center [513, 214] width 920 height 220
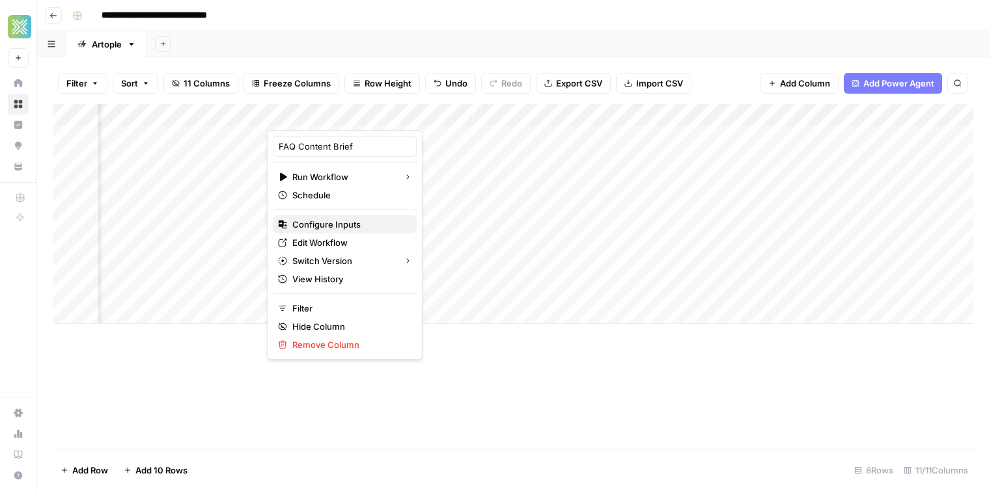
click at [358, 224] on span "Configure Inputs" at bounding box center [349, 224] width 114 height 13
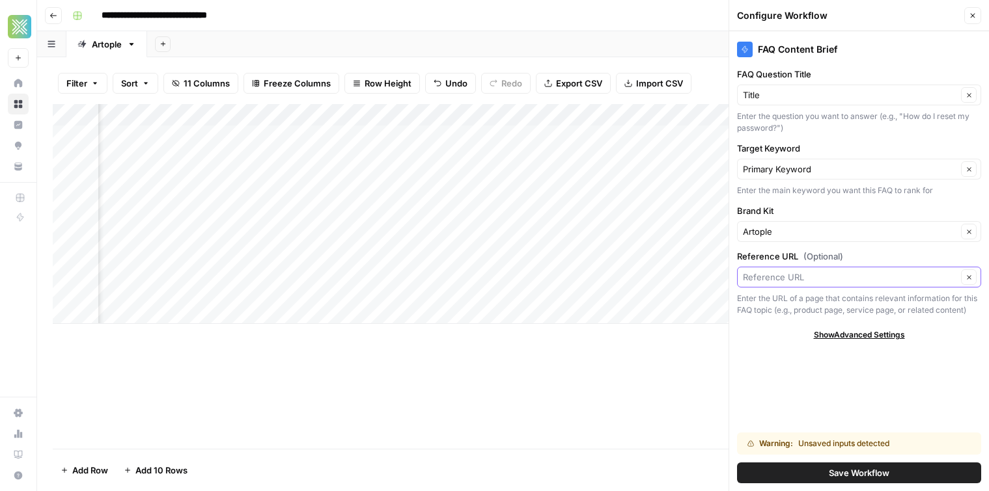
click at [810, 281] on input "Reference URL (Optional)" at bounding box center [850, 277] width 214 height 13
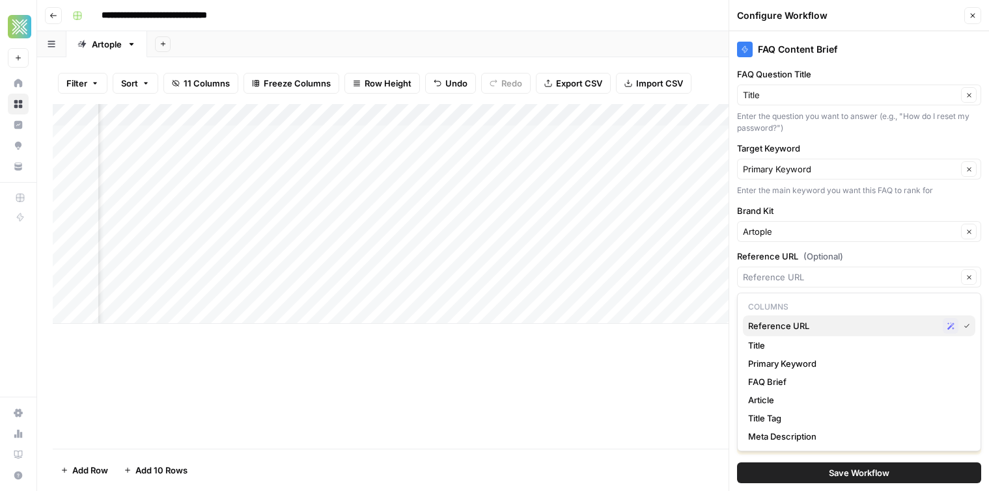
click at [812, 321] on span "Reference URL" at bounding box center [842, 326] width 189 height 13
type input "Reference URL"
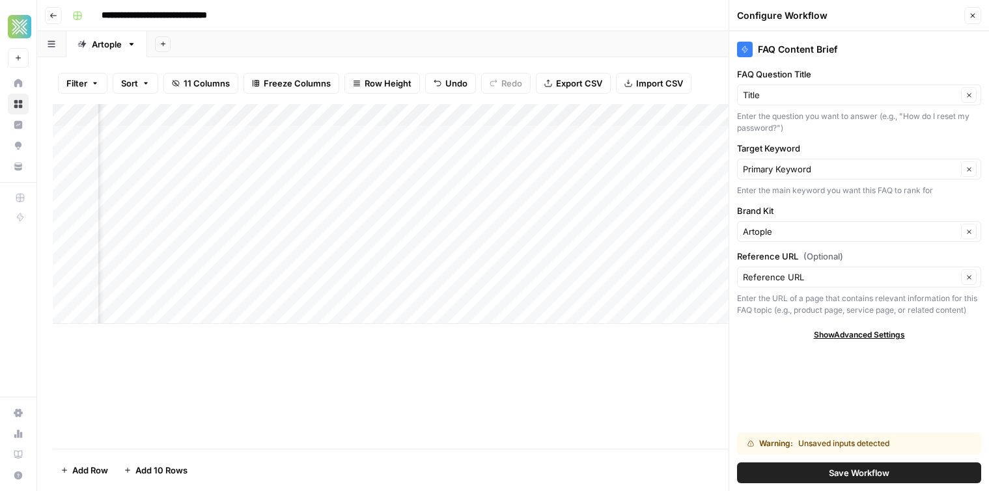
click at [826, 476] on button "Save Workflow" at bounding box center [859, 473] width 244 height 21
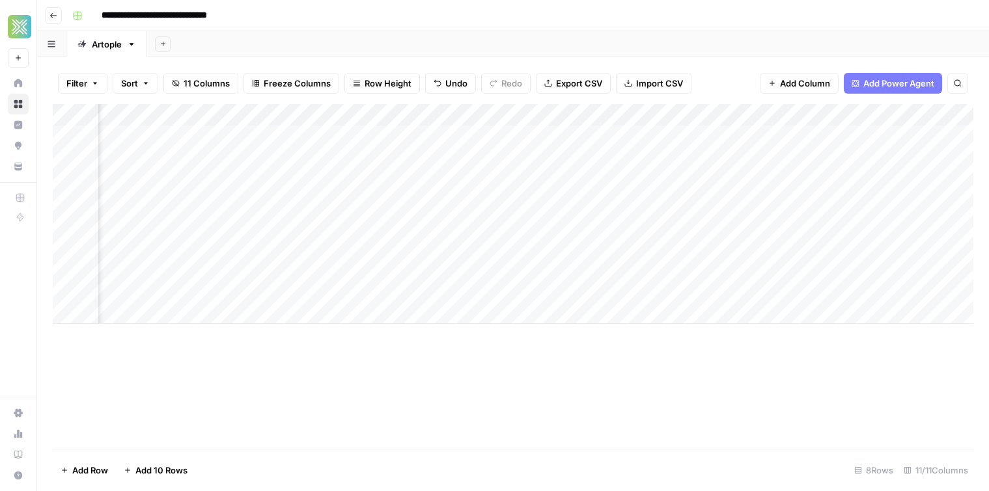
click at [391, 248] on div "Add Column" at bounding box center [513, 214] width 920 height 220
click at [389, 246] on div "Add Column" at bounding box center [513, 214] width 920 height 220
